Goal: Navigation & Orientation: Go to known website

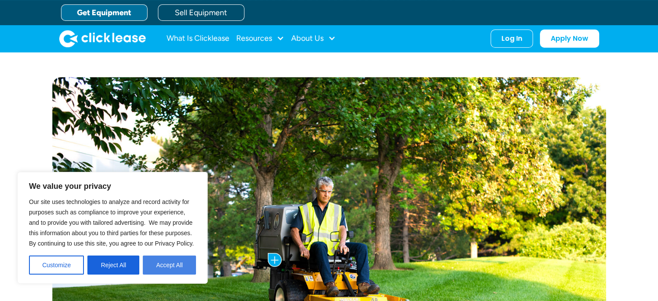
click at [179, 265] on button "Accept All" at bounding box center [169, 264] width 53 height 19
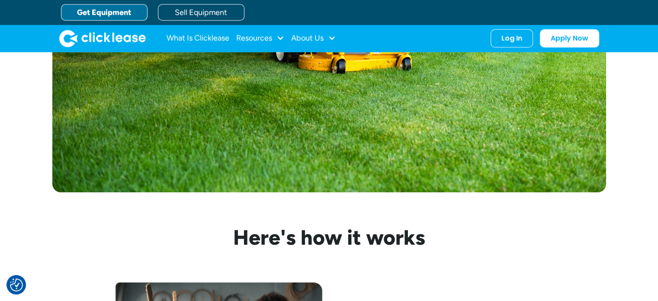
scroll to position [519, 0]
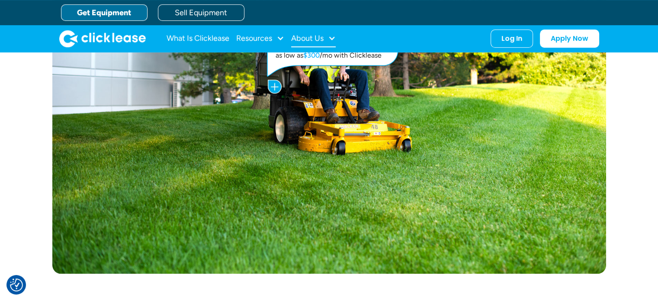
click at [319, 38] on div "About Us" at bounding box center [307, 38] width 32 height 0
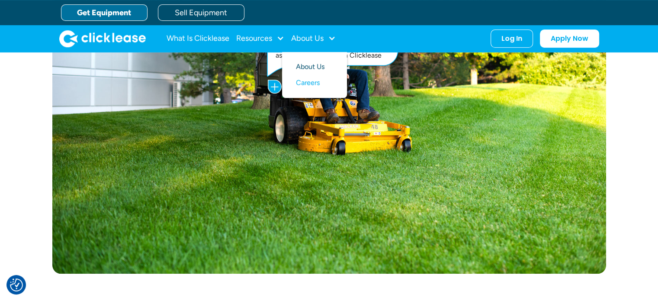
click at [307, 68] on link "About Us" at bounding box center [314, 67] width 37 height 16
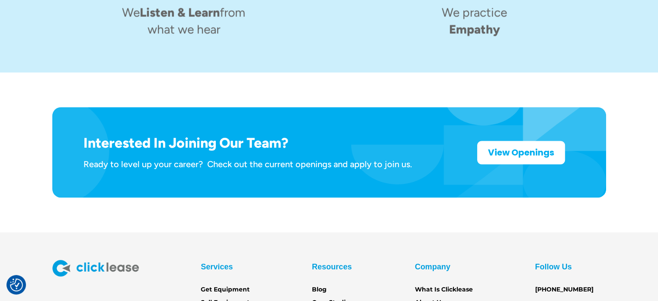
scroll to position [1439, 0]
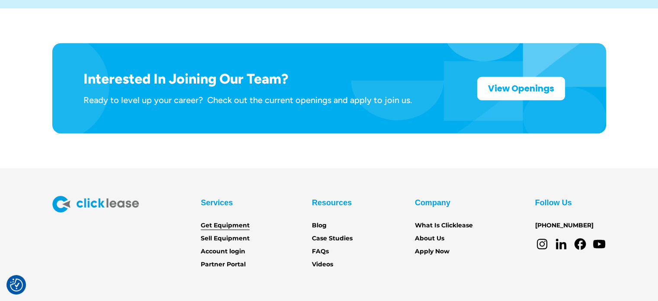
click at [234, 220] on link "Get Equipment" at bounding box center [225, 225] width 49 height 10
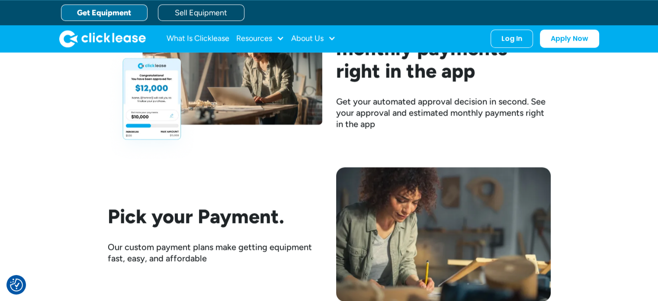
scroll to position [1082, 0]
